Goal: Task Accomplishment & Management: Manage account settings

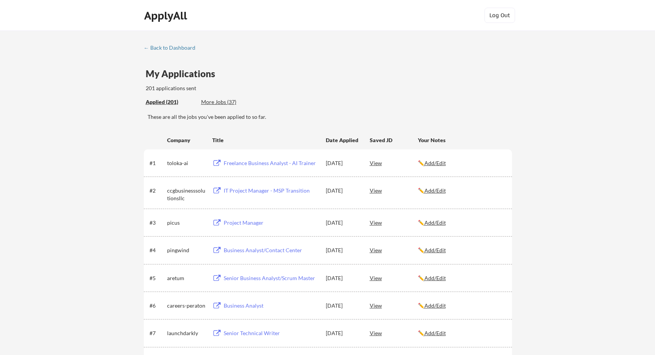
scroll to position [986, 0]
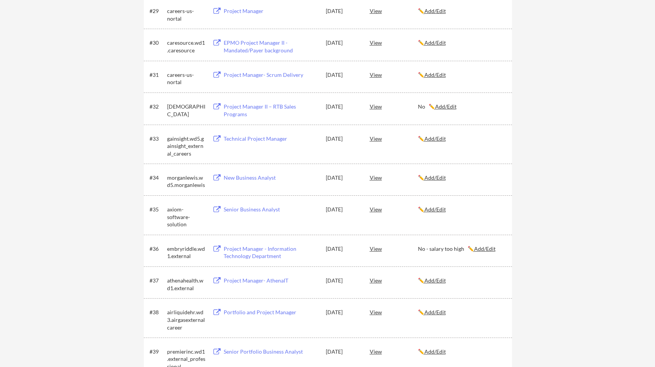
click at [441, 176] on u "Add/Edit" at bounding box center [434, 177] width 21 height 6
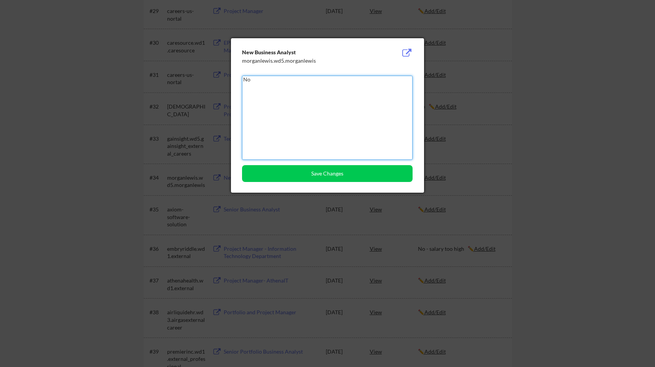
type textarea "No"
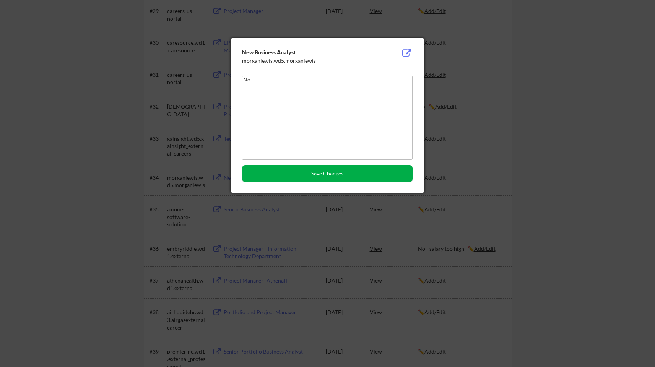
click at [328, 172] on button "Save Changes" at bounding box center [327, 173] width 170 height 17
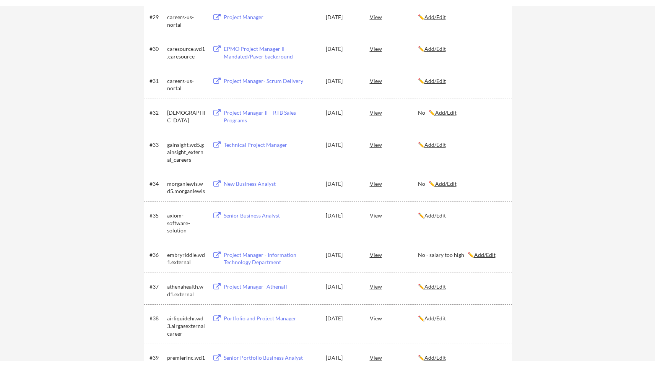
scroll to position [128, 0]
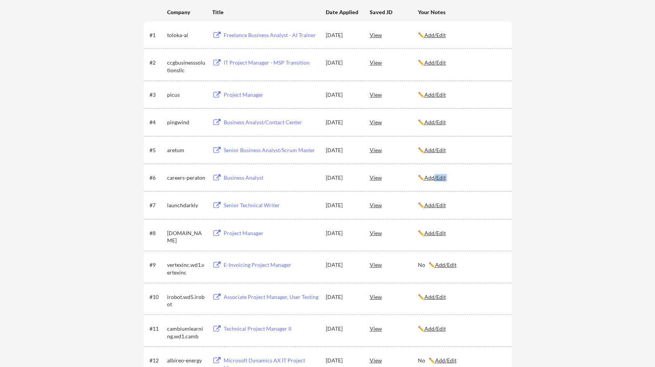
click at [438, 180] on div "✏️ Add/Edit" at bounding box center [461, 178] width 87 height 8
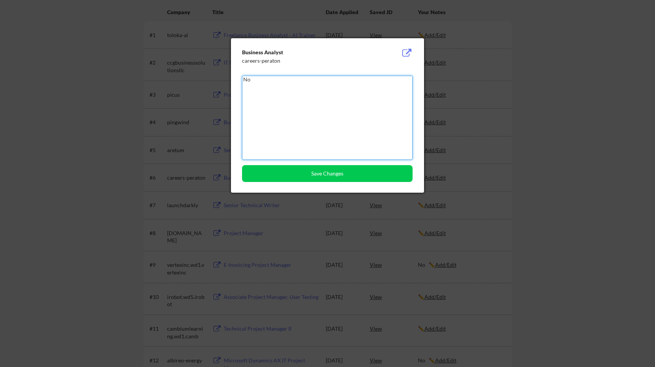
type textarea "No"
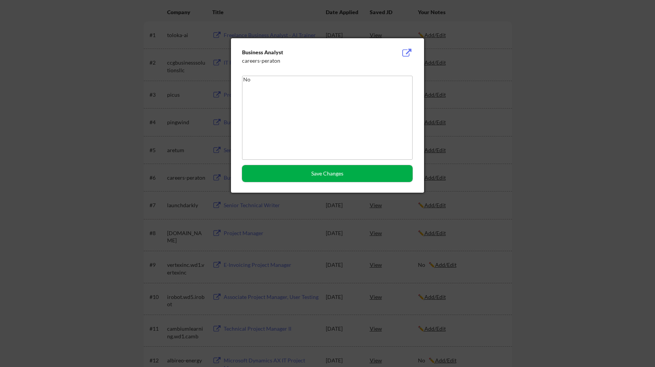
click at [331, 165] on button "Save Changes" at bounding box center [327, 173] width 170 height 17
